Goal: Transaction & Acquisition: Purchase product/service

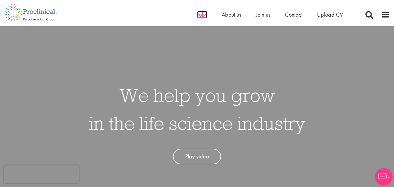
click at [205, 16] on span "Jobs" at bounding box center [202, 15] width 10 height 8
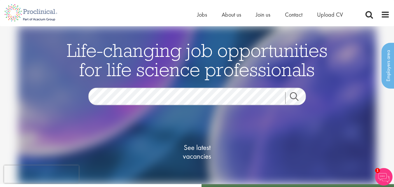
click at [200, 10] on li "Jobs" at bounding box center [202, 14] width 10 height 9
click at [200, 13] on span "Jobs" at bounding box center [202, 15] width 10 height 8
click at [298, 94] on link "Search" at bounding box center [297, 98] width 25 height 12
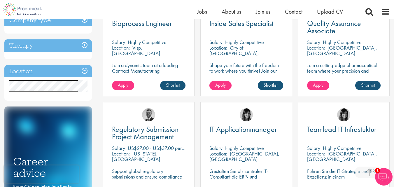
scroll to position [247, 0]
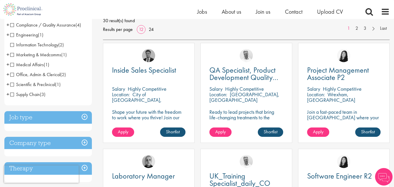
scroll to position [90, 0]
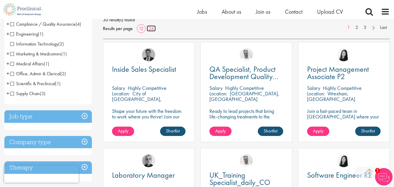
click at [150, 28] on link "24" at bounding box center [151, 28] width 9 height 6
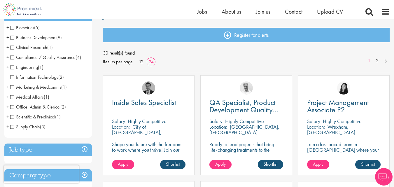
scroll to position [58, 0]
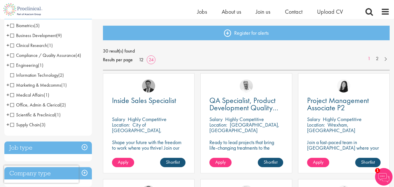
click at [176, 67] on div "30 result(s) found Results per page 12 24 1 2" at bounding box center [246, 59] width 287 height 24
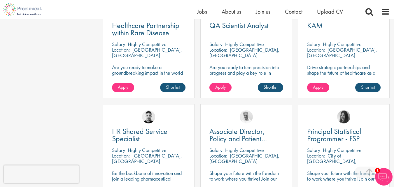
scroll to position [675, 0]
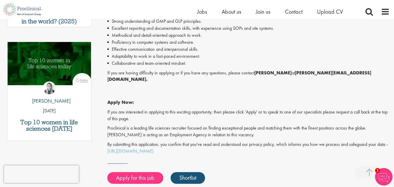
scroll to position [286, 0]
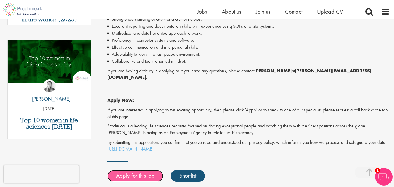
click at [142, 170] on link "Apply for this job" at bounding box center [135, 176] width 56 height 12
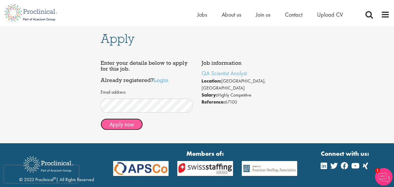
click at [134, 123] on button "Apply now" at bounding box center [122, 124] width 42 height 12
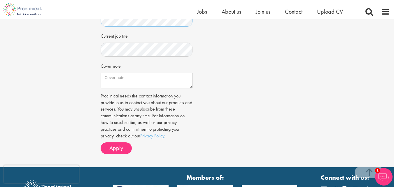
scroll to position [185, 0]
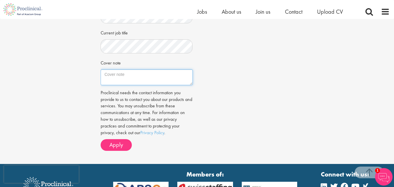
click at [132, 83] on textarea "Cover note" at bounding box center [147, 77] width 92 height 16
paste textarea "Post graduated in Pharmaceutical Science with a specialization in Advanced Phar…"
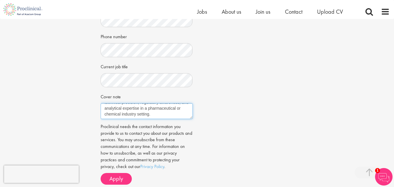
scroll to position [0, 0]
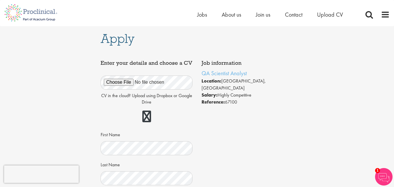
type textarea "Post graduated in Pharmaceutical Science with a specialization in Advanced Phar…"
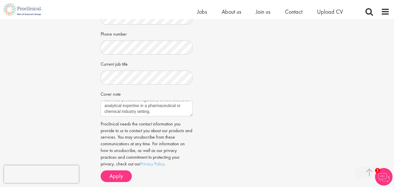
scroll to position [167, 0]
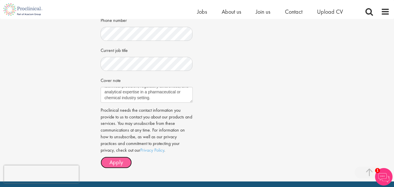
click at [116, 166] on span "Apply" at bounding box center [116, 162] width 14 height 8
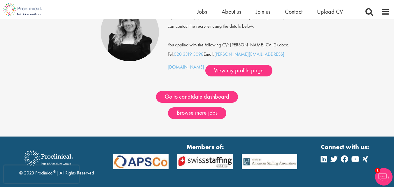
scroll to position [64, 0]
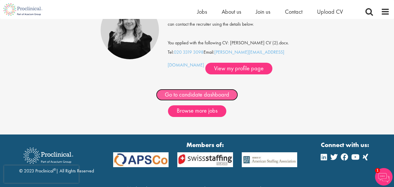
click at [214, 95] on link "Go to candidate dashboard" at bounding box center [197, 95] width 82 height 12
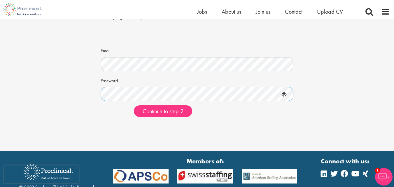
scroll to position [31, 0]
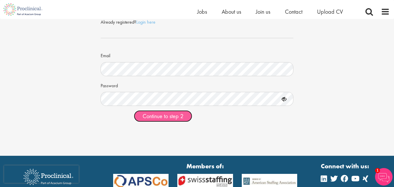
click at [162, 119] on span "Continue to step 2" at bounding box center [163, 116] width 41 height 8
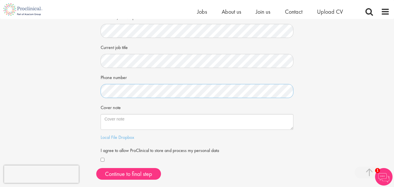
scroll to position [109, 0]
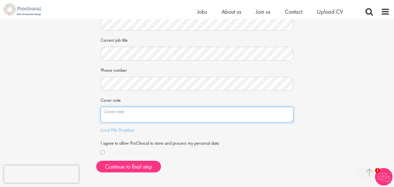
click at [138, 114] on textarea "Cover note" at bounding box center [197, 115] width 193 height 16
paste textarea "https://www.linkedin.com/in/manan2003/"
type textarea "h"
paste textarea "Post graduated in Pharmaceutical Science with a specialization in Advanced Phar…"
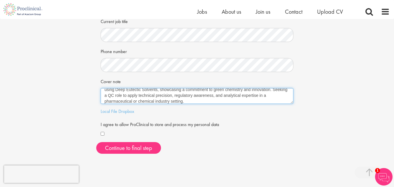
scroll to position [128, 0]
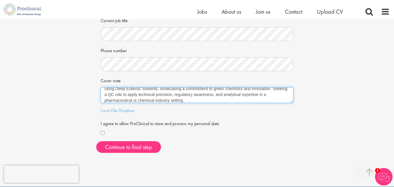
type textarea "Post graduated in Pharmaceutical Science with a specialization in Advanced Phar…"
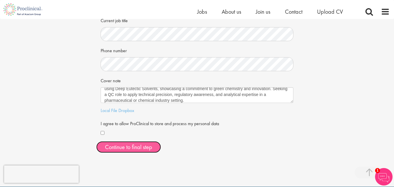
click at [115, 149] on button "Continue to final step" at bounding box center [128, 147] width 65 height 12
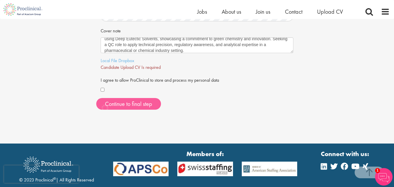
scroll to position [184, 0]
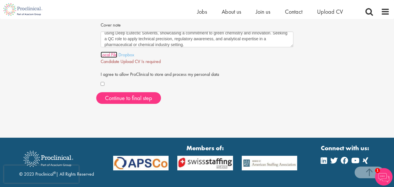
click at [115, 55] on link "Local File" at bounding box center [109, 55] width 17 height 6
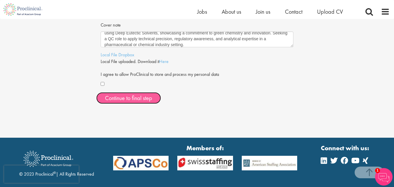
click at [118, 101] on span "Continue to final step" at bounding box center [128, 98] width 47 height 8
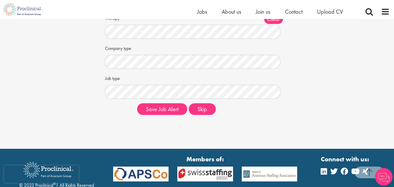
scroll to position [101, 0]
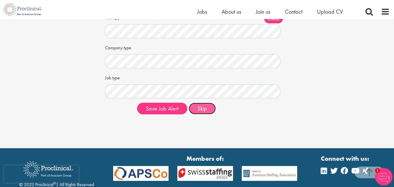
click at [198, 109] on button "Skip" at bounding box center [202, 109] width 27 height 12
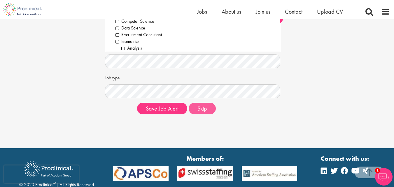
scroll to position [95, 0]
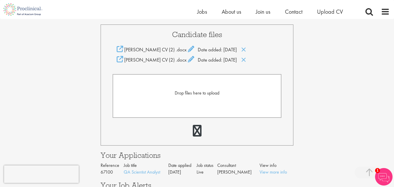
scroll to position [154, 0]
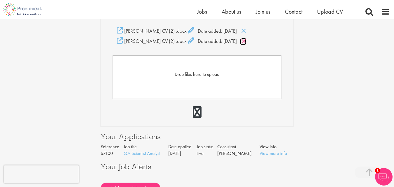
click at [243, 42] on icon at bounding box center [243, 41] width 5 height 6
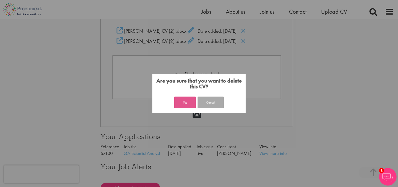
click at [182, 97] on button "Yes" at bounding box center [185, 103] width 22 height 12
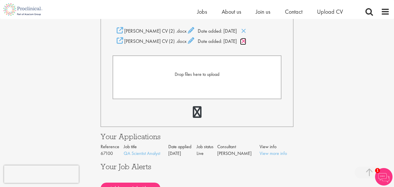
scroll to position [166, 0]
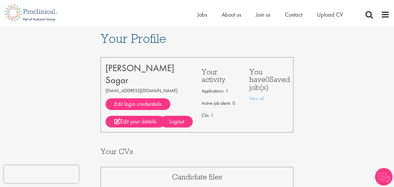
click at [195, 18] on div "Home Jobs About us Join us Contact Upload CV" at bounding box center [195, 11] width 390 height 22
click at [204, 13] on span "Jobs" at bounding box center [202, 15] width 10 height 8
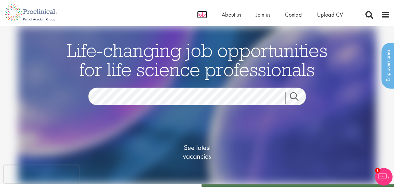
drag, startPoint x: 0, startPoint y: 0, endPoint x: 204, endPoint y: 13, distance: 204.5
click at [204, 13] on span "Jobs" at bounding box center [202, 15] width 10 height 8
